Goal: Information Seeking & Learning: Learn about a topic

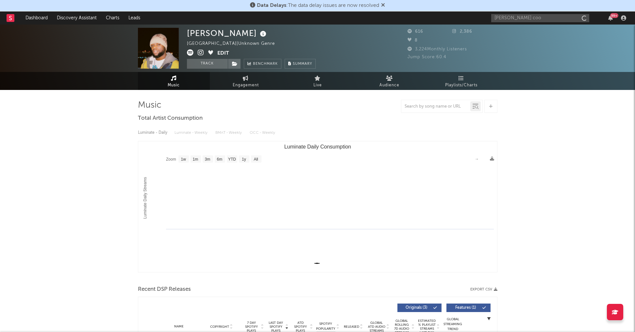
select select "1w"
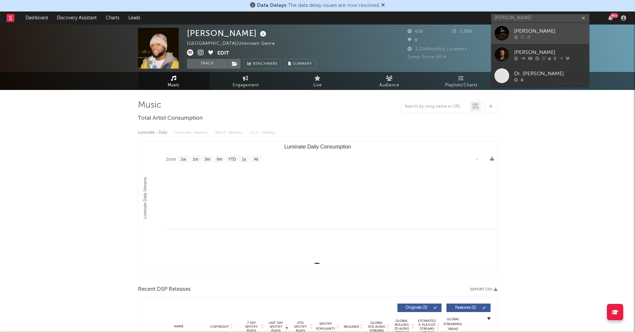
type input "[PERSON_NAME]'"
click at [515, 33] on div "[PERSON_NAME]" at bounding box center [550, 31] width 72 height 8
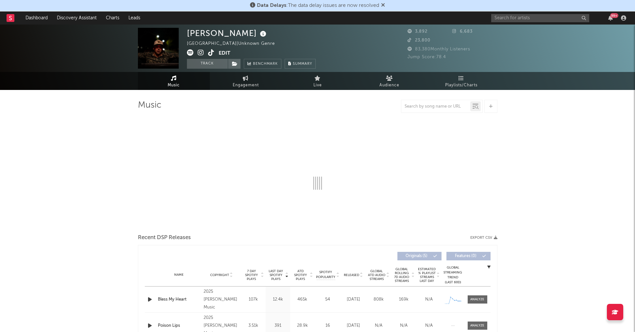
select select "1w"
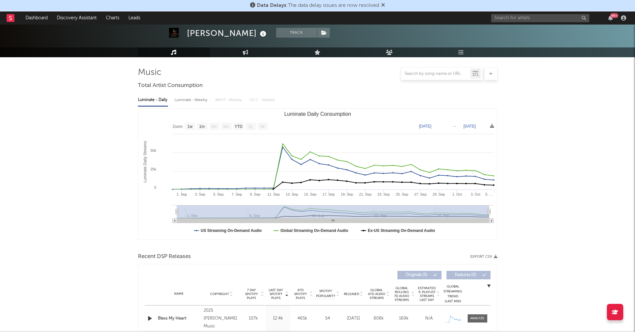
scroll to position [63, 0]
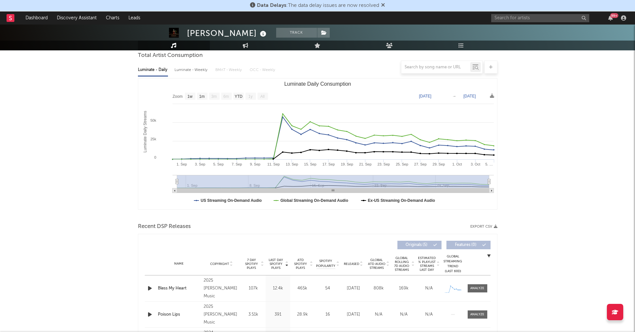
click at [147, 289] on icon "button" at bounding box center [149, 288] width 7 height 8
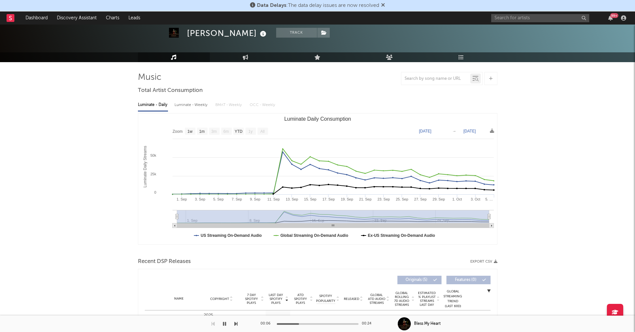
scroll to position [0, 0]
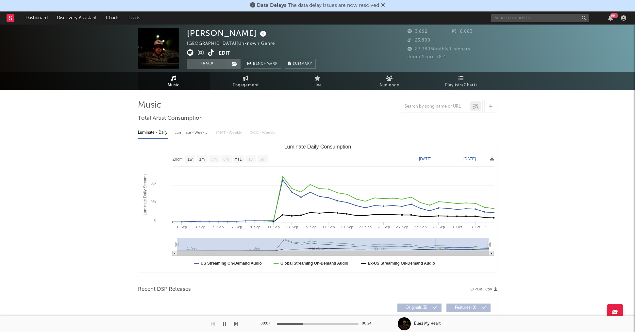
click at [516, 19] on input "text" at bounding box center [540, 18] width 98 height 8
click at [520, 22] on input "text" at bounding box center [540, 18] width 98 height 8
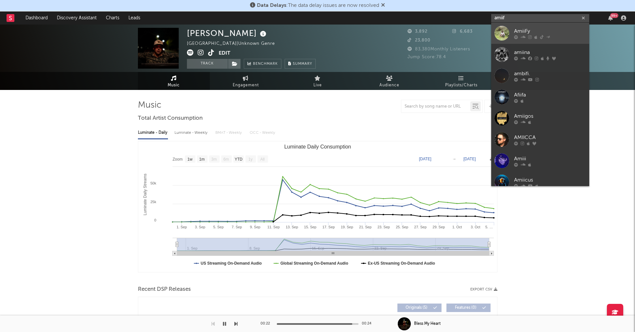
type input "amiif"
click at [518, 29] on div "AmiiFy" at bounding box center [550, 31] width 72 height 8
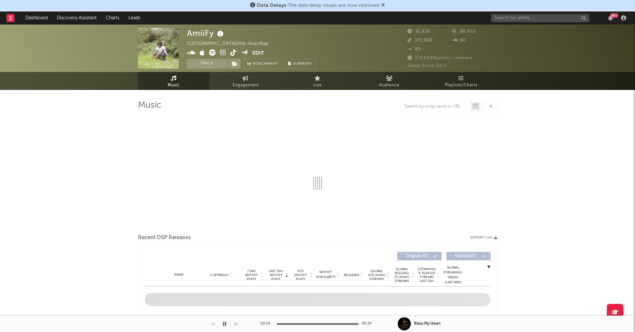
select select "1w"
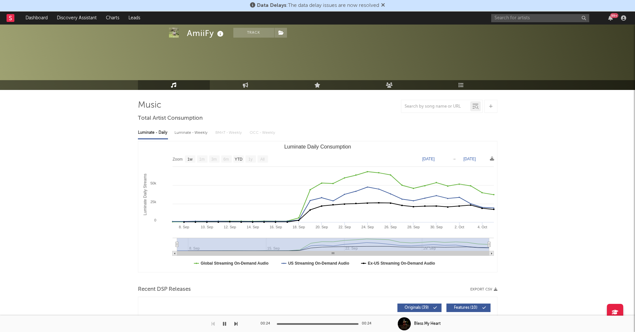
scroll to position [186, 0]
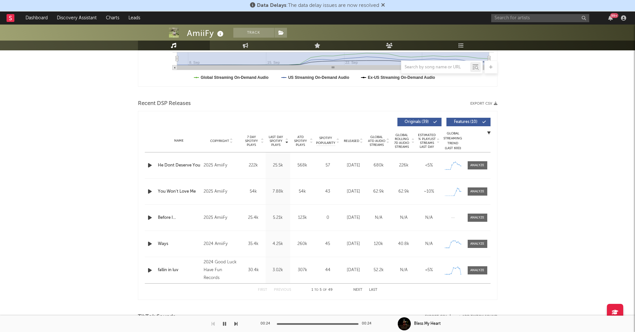
click at [148, 164] on icon "button" at bounding box center [149, 165] width 7 height 8
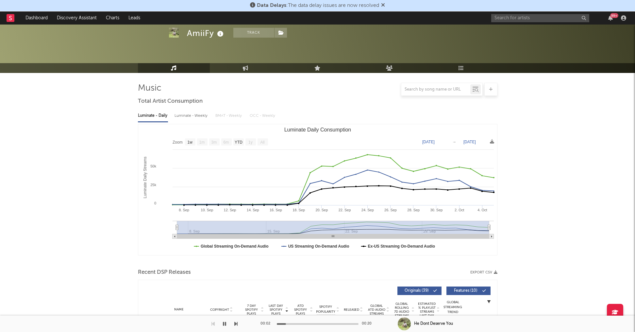
scroll to position [0, 0]
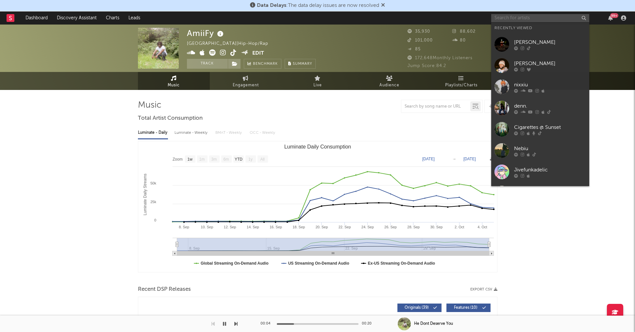
click at [503, 17] on input "text" at bounding box center [540, 18] width 98 height 8
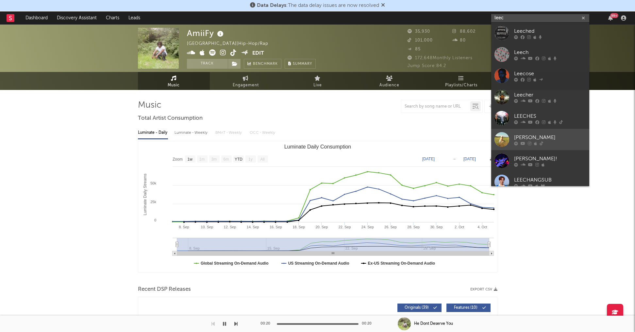
type input "leec"
click at [522, 134] on div "[PERSON_NAME]" at bounding box center [550, 137] width 72 height 8
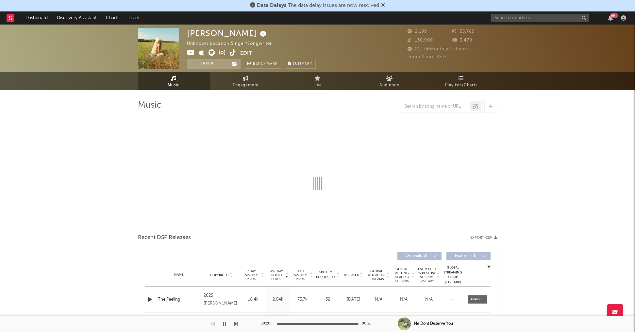
select select "1w"
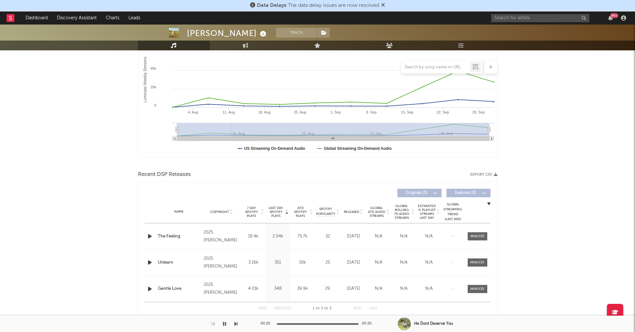
scroll to position [114, 0]
click at [151, 236] on icon "button" at bounding box center [149, 237] width 7 height 8
click at [151, 237] on icon "button" at bounding box center [149, 237] width 6 height 8
click at [151, 237] on icon "button" at bounding box center [149, 237] width 7 height 8
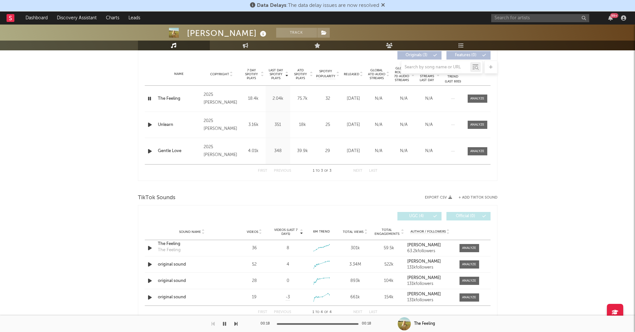
scroll to position [0, 0]
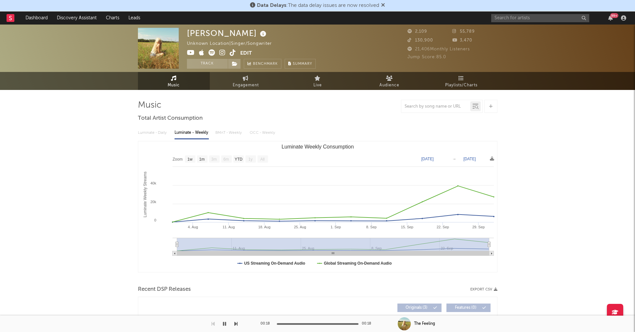
click at [231, 52] on icon at bounding box center [233, 52] width 6 height 7
click at [212, 67] on button "Track" at bounding box center [207, 64] width 41 height 10
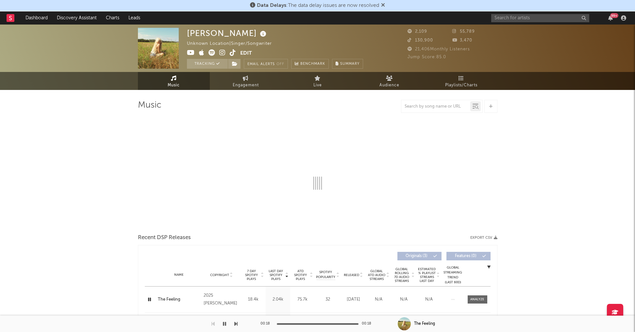
select select "1w"
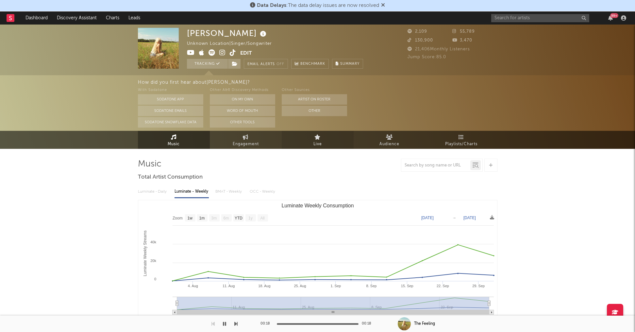
click at [310, 141] on link "Live" at bounding box center [318, 140] width 72 height 18
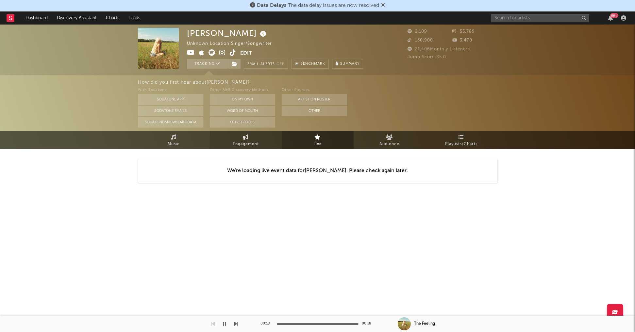
click at [250, 140] on span "Engagement" at bounding box center [246, 144] width 26 height 8
select select "1w"
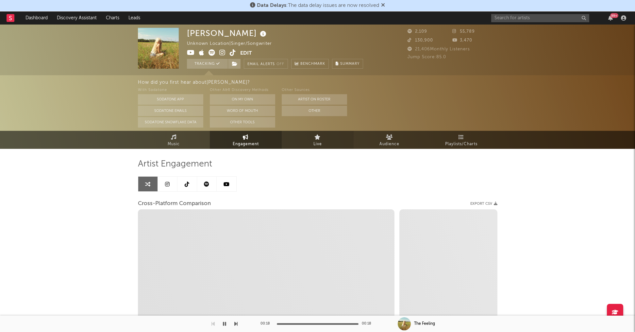
click at [312, 144] on link "Live" at bounding box center [318, 140] width 72 height 18
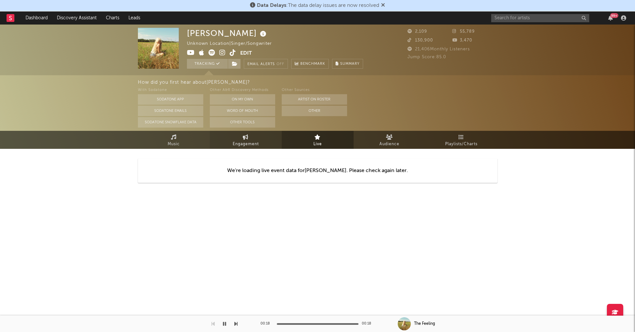
click at [271, 141] on link "Engagement" at bounding box center [246, 140] width 72 height 18
select select "1w"
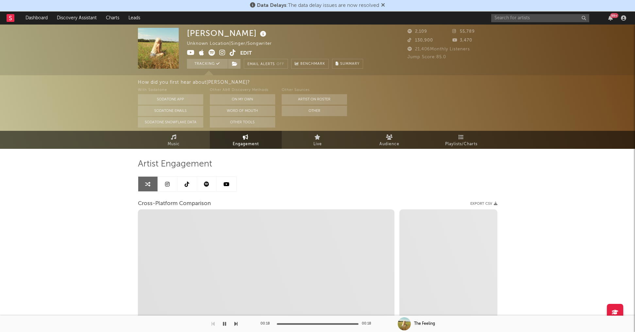
select select "1m"
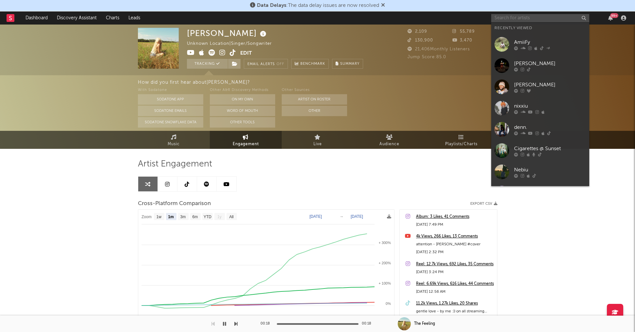
click at [498, 17] on input "text" at bounding box center [540, 18] width 98 height 8
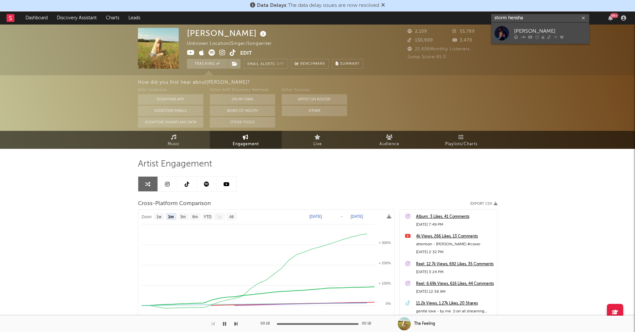
type input "storm hensha"
click at [506, 29] on div at bounding box center [501, 33] width 15 height 15
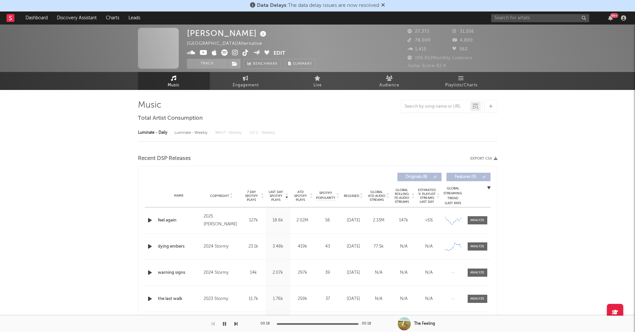
select select "6m"
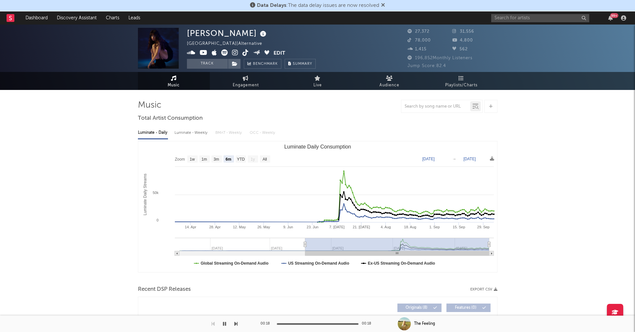
click at [244, 52] on icon at bounding box center [245, 52] width 6 height 7
